Goal: Navigation & Orientation: Find specific page/section

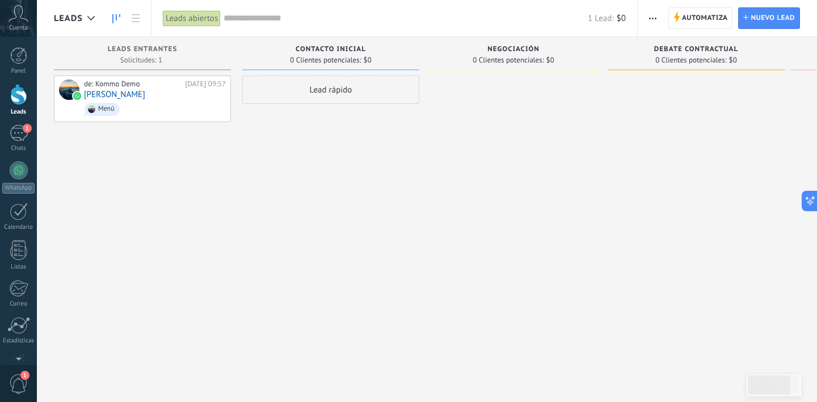
scroll to position [11, 0]
click at [19, 68] on div "Panel" at bounding box center [18, 71] width 33 height 7
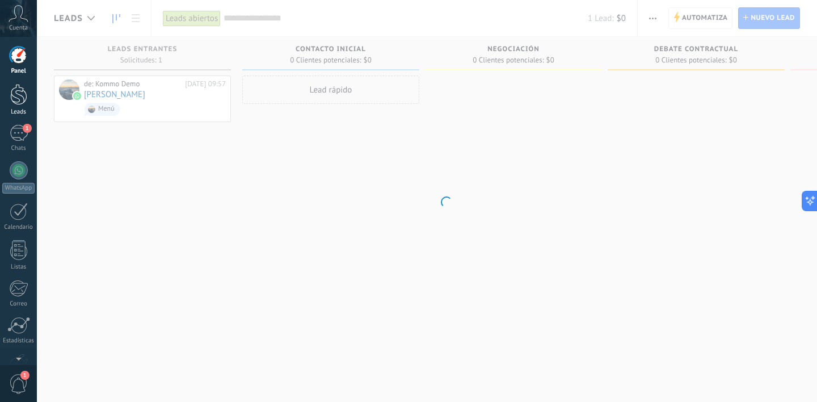
click at [18, 97] on div at bounding box center [18, 94] width 17 height 21
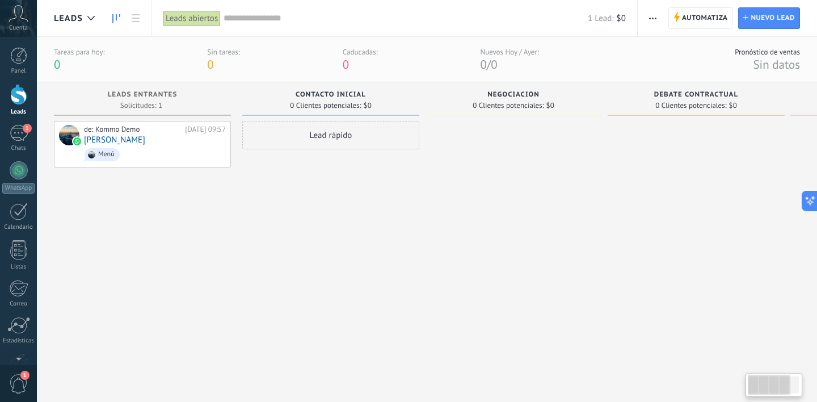
drag, startPoint x: 22, startPoint y: 54, endPoint x: 129, endPoint y: 43, distance: 107.9
click at [22, 54] on div at bounding box center [18, 55] width 17 height 17
